Goal: Communication & Community: Answer question/provide support

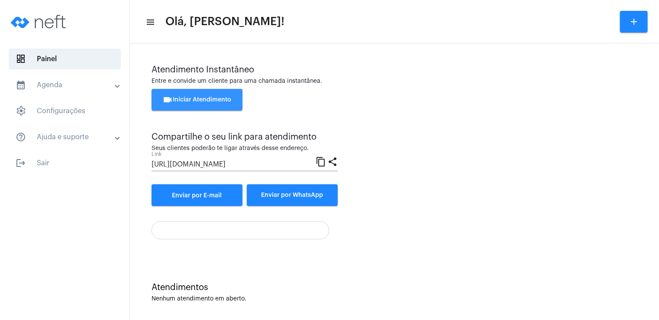
click at [210, 94] on button "videocam Iniciar Atendimento" at bounding box center [197, 100] width 91 height 22
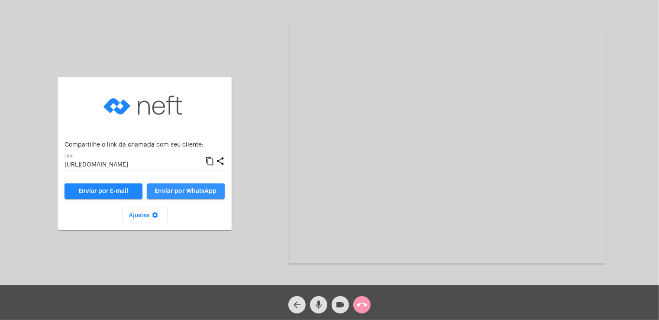
click at [177, 188] on span "Enviar por WhatsApp" at bounding box center [186, 191] width 62 height 6
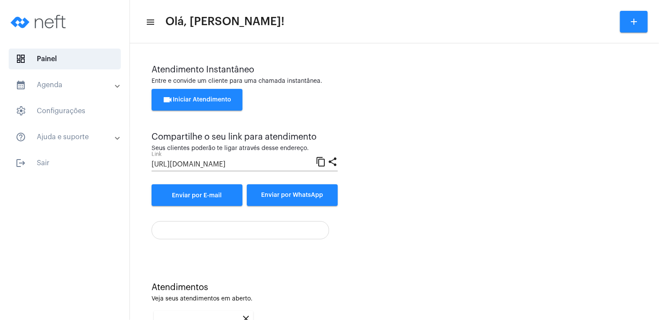
scroll to position [116, 0]
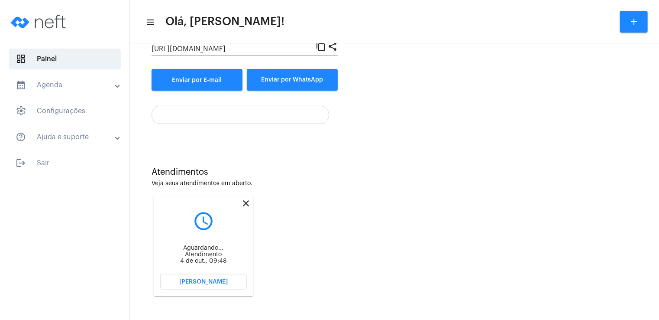
click at [245, 203] on mat-icon "close" at bounding box center [246, 203] width 10 height 10
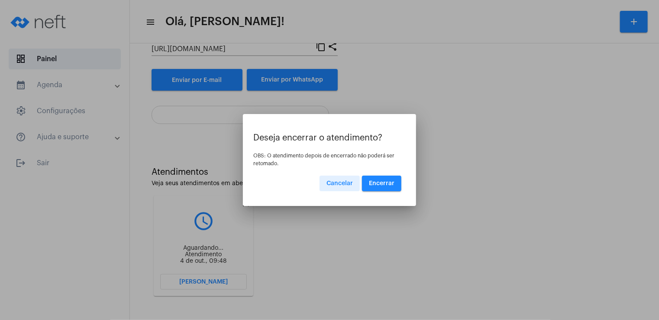
click at [377, 185] on span "Encerrar" at bounding box center [382, 183] width 26 height 6
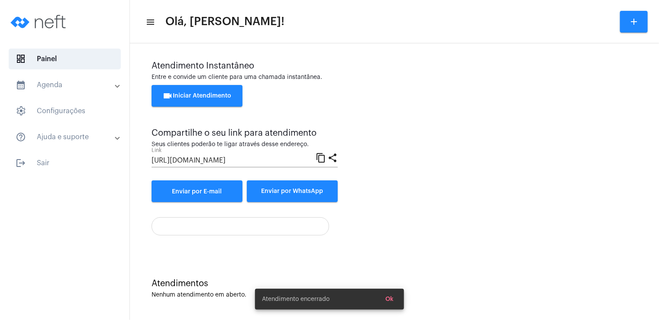
scroll to position [4, 0]
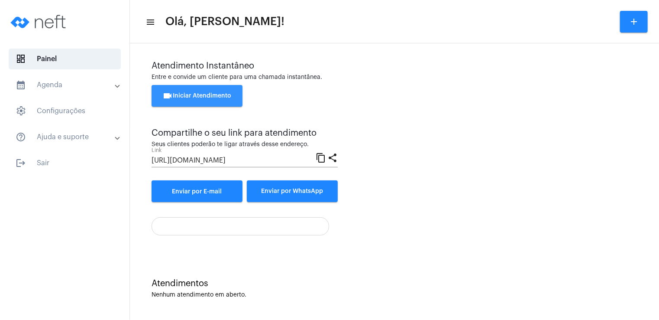
click at [198, 97] on span "videocam Iniciar Atendimento" at bounding box center [197, 96] width 69 height 6
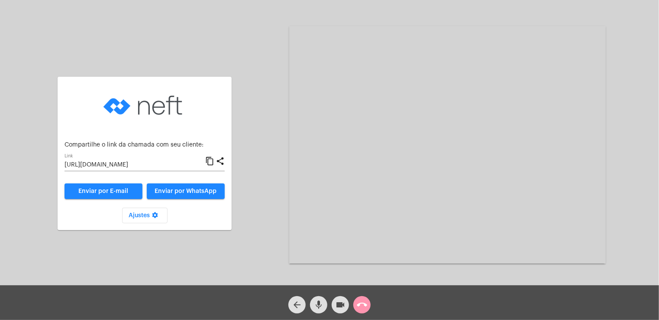
click at [166, 188] on span "Enviar por WhatsApp" at bounding box center [186, 191] width 62 height 6
